Goal: Task Accomplishment & Management: Use online tool/utility

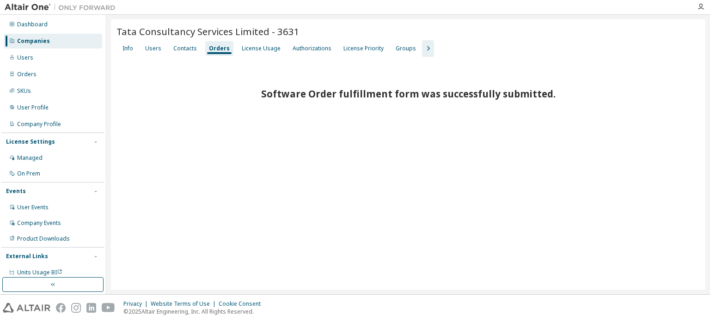
click at [67, 41] on div "Companies" at bounding box center [53, 41] width 98 height 15
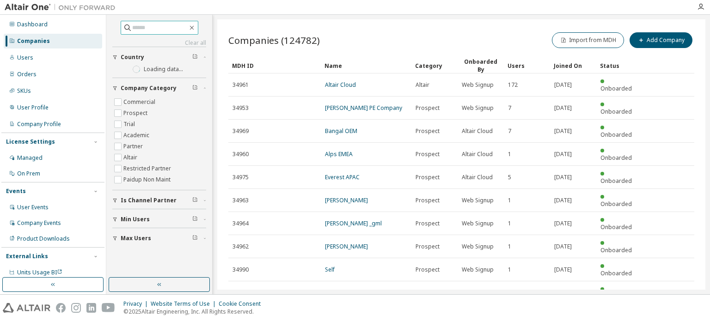
click at [178, 27] on input "text" at bounding box center [159, 27] width 55 height 9
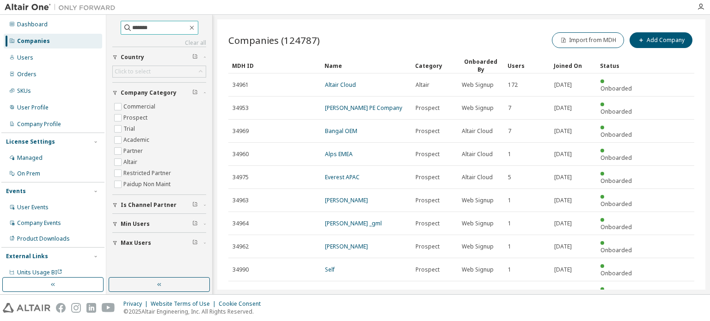
type input "*******"
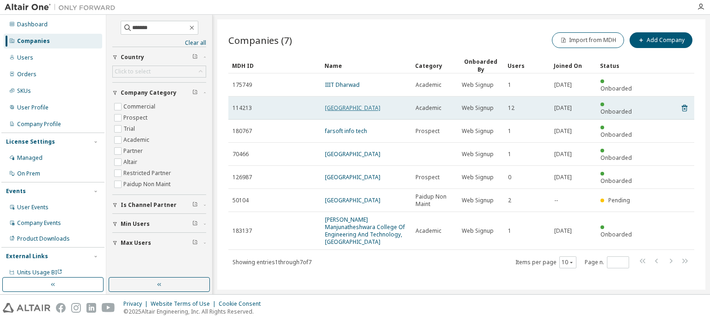
click at [371, 106] on link "[GEOGRAPHIC_DATA]" at bounding box center [352, 108] width 55 height 8
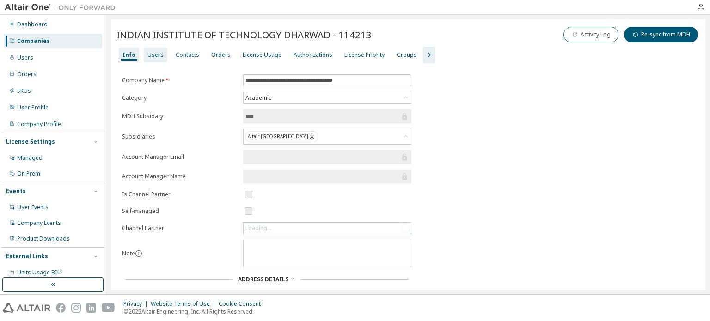
click at [152, 53] on div "Users" at bounding box center [155, 54] width 16 height 7
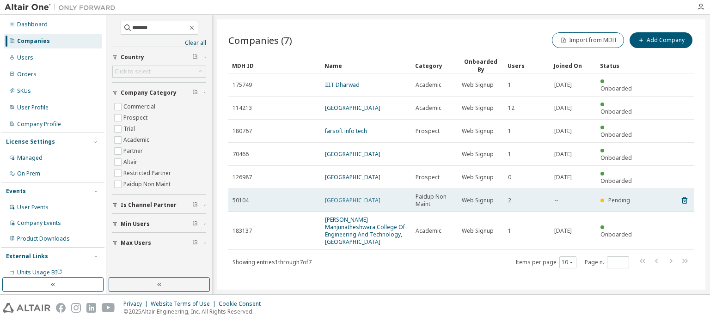
click at [356, 196] on link "[GEOGRAPHIC_DATA]" at bounding box center [352, 200] width 55 height 8
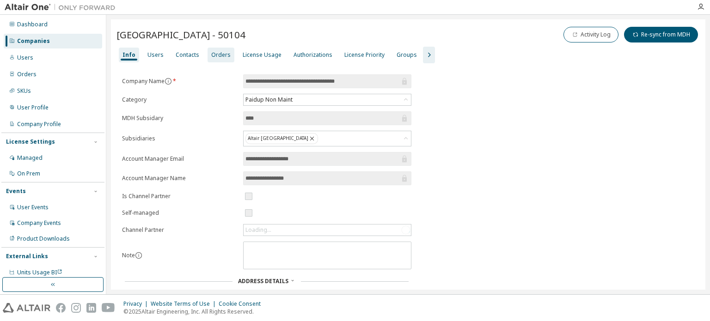
click at [217, 53] on div "Orders" at bounding box center [220, 54] width 19 height 7
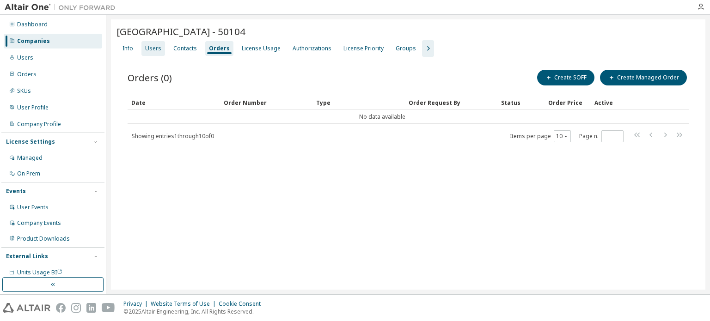
click at [155, 48] on div "Users" at bounding box center [153, 48] width 16 height 7
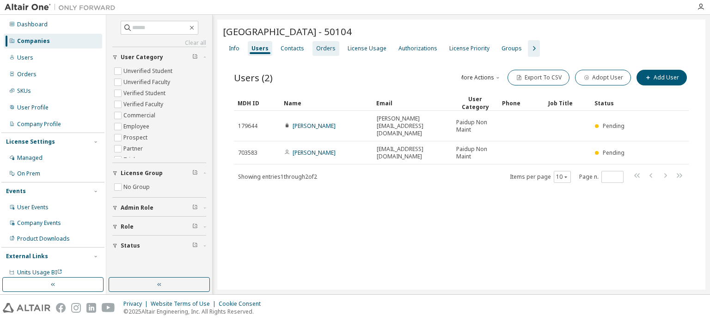
click at [330, 47] on div "Orders" at bounding box center [325, 48] width 19 height 7
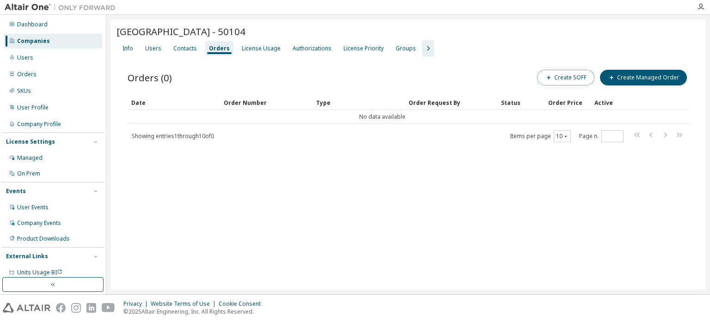
click at [572, 80] on button "Create SOFF" at bounding box center [565, 78] width 57 height 16
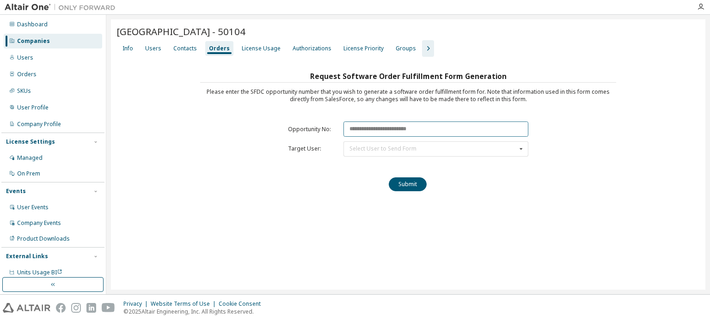
click at [392, 129] on input "text" at bounding box center [435, 129] width 185 height 15
paste input "********"
type input "********"
click at [364, 151] on div "Select User to Send Form [PERSON_NAME] ([PERSON_NAME][EMAIL_ADDRESS][DOMAIN_NAM…" at bounding box center [435, 148] width 185 height 15
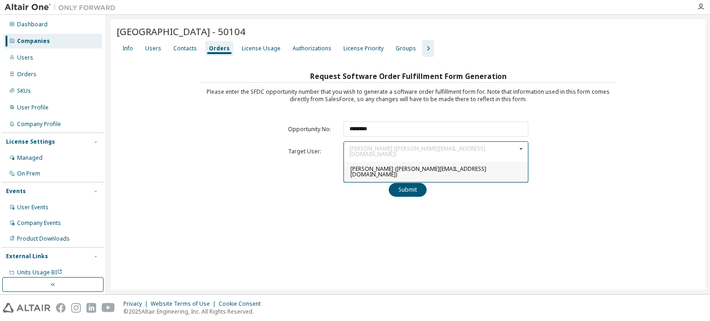
click at [364, 166] on span "[PERSON_NAME] ([PERSON_NAME][EMAIL_ADDRESS][DOMAIN_NAME])" at bounding box center [418, 171] width 136 height 13
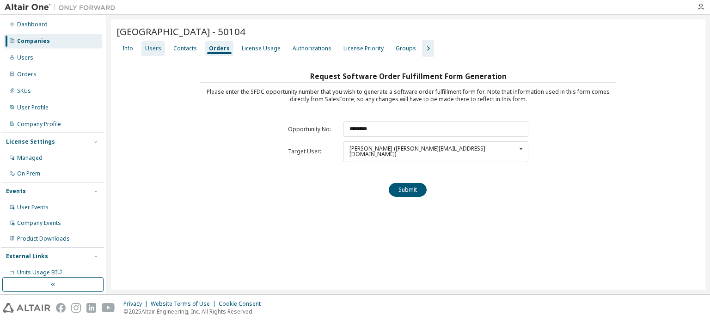
click at [155, 51] on div "Users" at bounding box center [153, 48] width 16 height 7
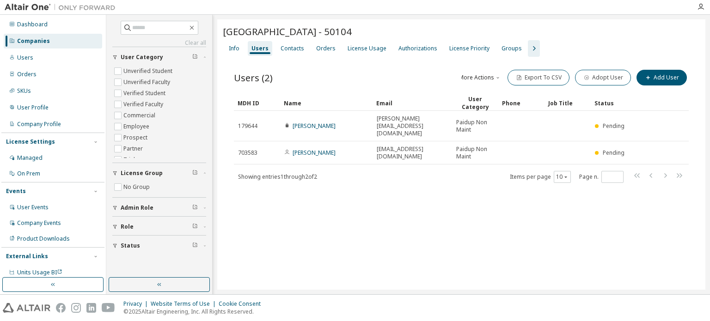
click at [208, 135] on div "Clear all Status Role Admin Role License Group No Group User Category Unverifie…" at bounding box center [159, 146] width 103 height 260
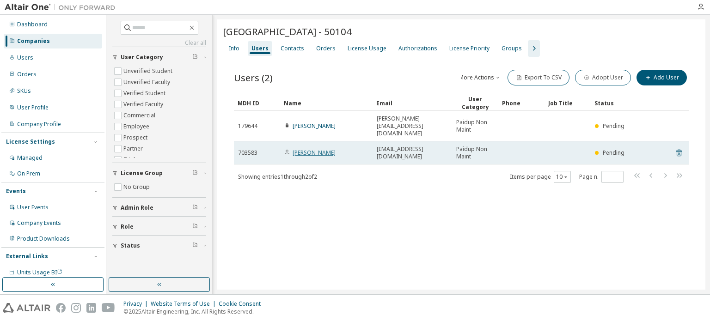
click at [334, 149] on link "[PERSON_NAME]" at bounding box center [314, 153] width 43 height 8
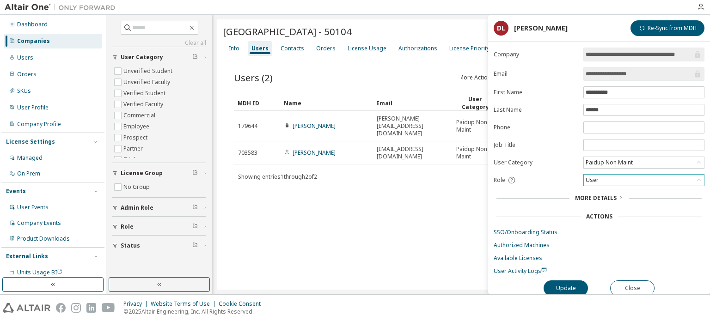
click at [616, 178] on div "User" at bounding box center [644, 180] width 120 height 11
click at [615, 193] on li "Admin" at bounding box center [643, 191] width 118 height 12
click at [585, 289] on button "Update" at bounding box center [566, 289] width 44 height 16
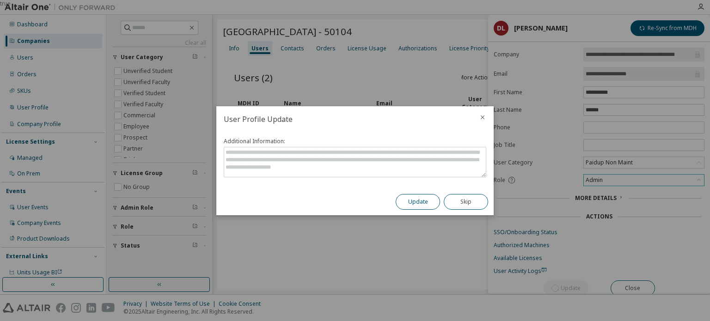
click at [410, 203] on button "Update" at bounding box center [418, 202] width 44 height 16
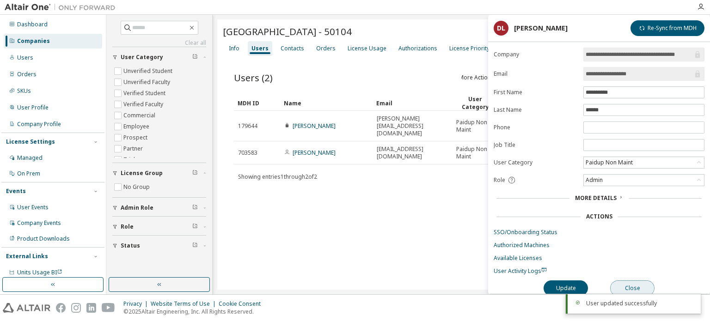
click at [646, 286] on button "Close" at bounding box center [632, 289] width 44 height 16
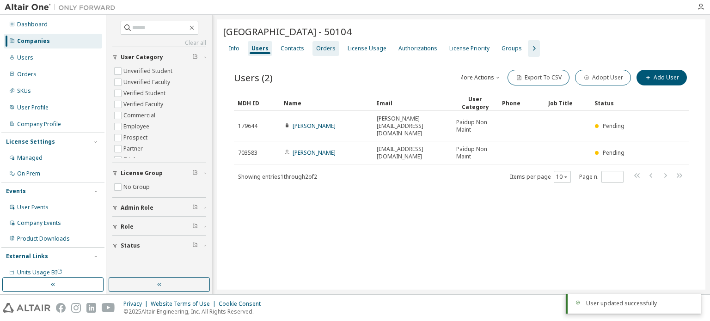
click at [312, 49] on div "Orders" at bounding box center [325, 48] width 27 height 15
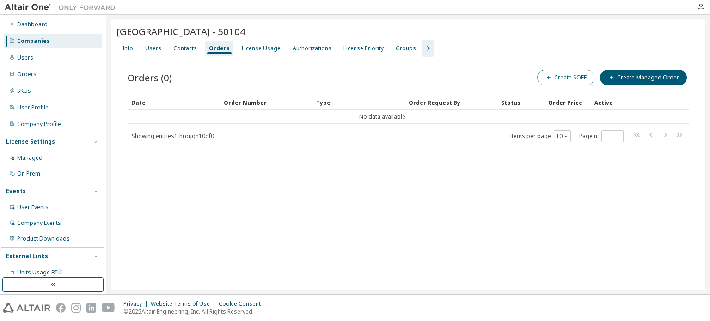
click at [579, 78] on button "Create SOFF" at bounding box center [565, 78] width 57 height 16
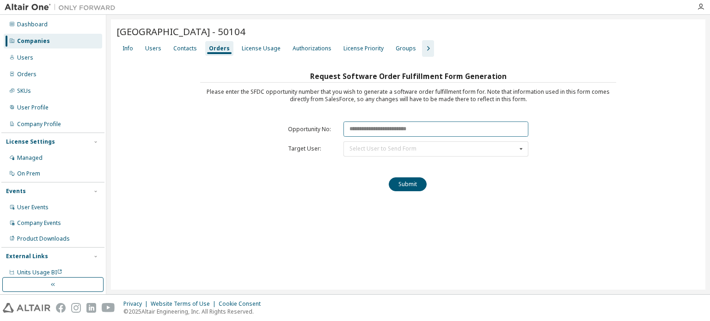
click at [357, 129] on input "text" at bounding box center [435, 129] width 185 height 15
paste input "********"
type input "********"
click at [356, 149] on div "Select User to Send Form" at bounding box center [382, 149] width 67 height 6
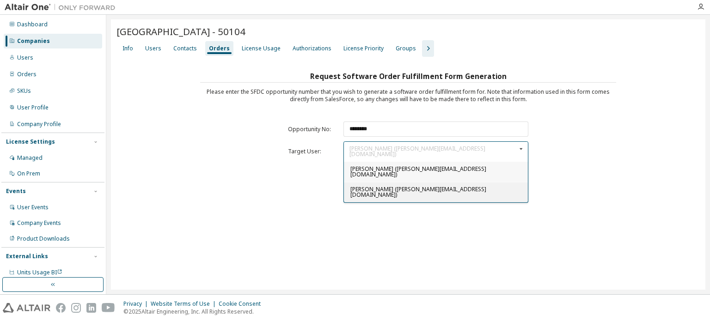
click at [357, 185] on span "[PERSON_NAME] ([PERSON_NAME][EMAIL_ADDRESS][DOMAIN_NAME])" at bounding box center [418, 191] width 136 height 13
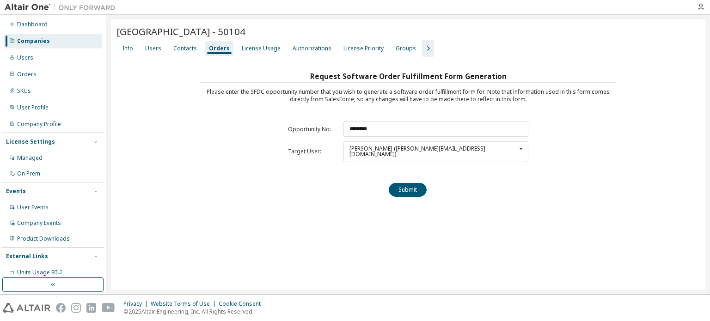
click at [426, 187] on div "Request Software Order Fulfillment Form Generation Please enter the SFDC opport…" at bounding box center [408, 137] width 416 height 135
click at [416, 184] on button "Submit" at bounding box center [408, 190] width 38 height 14
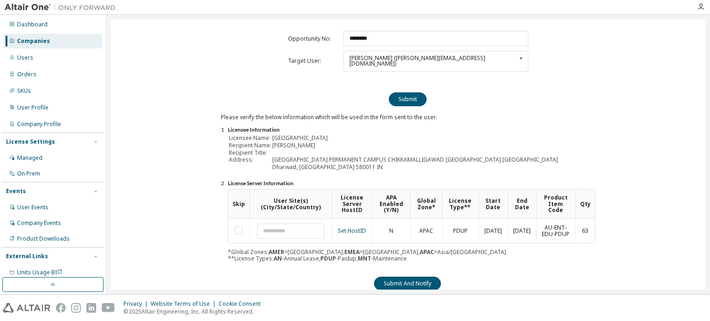
scroll to position [102, 0]
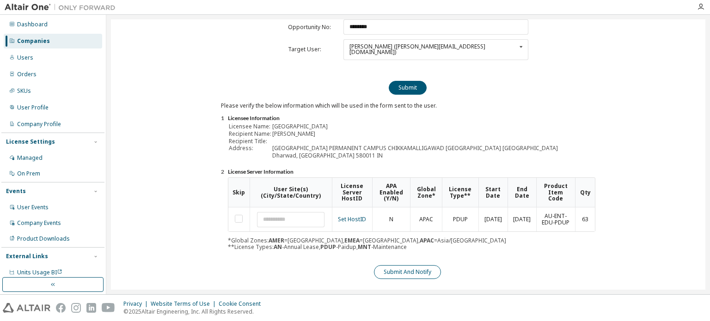
click at [409, 268] on button "Submit And Notify" at bounding box center [407, 272] width 67 height 14
